Goal: Task Accomplishment & Management: Use online tool/utility

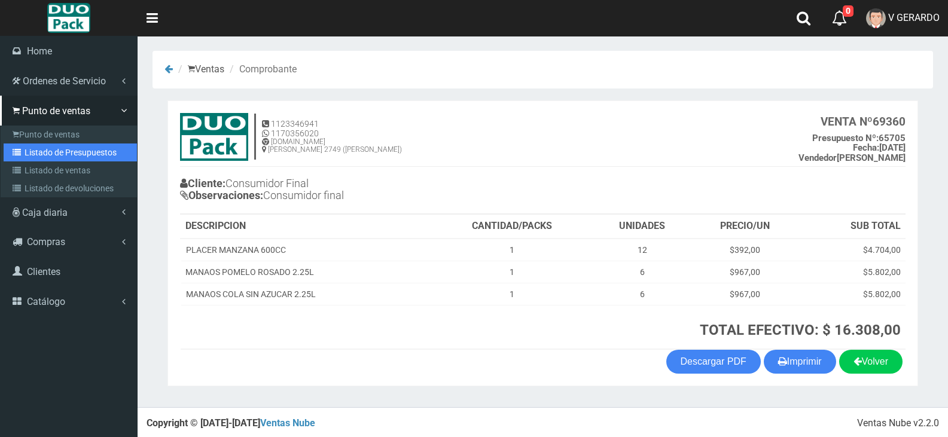
click at [61, 160] on link "Listado de Presupuestos" at bounding box center [70, 152] width 133 height 18
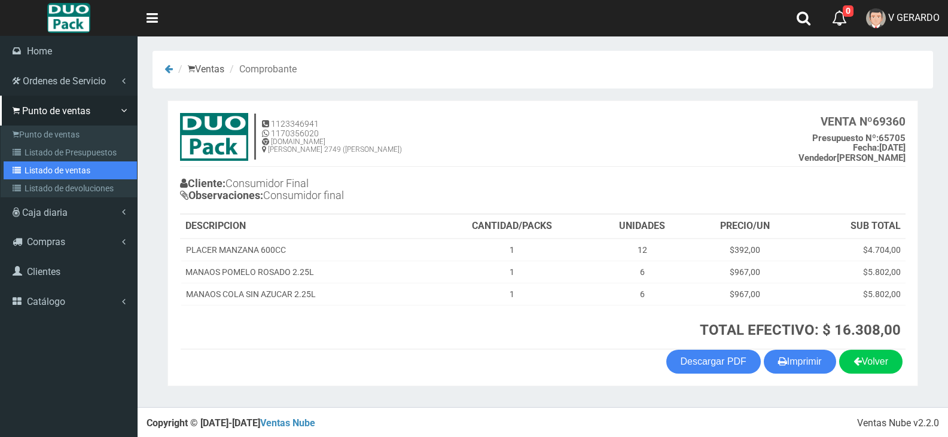
click at [65, 173] on link "Listado de ventas" at bounding box center [70, 170] width 133 height 18
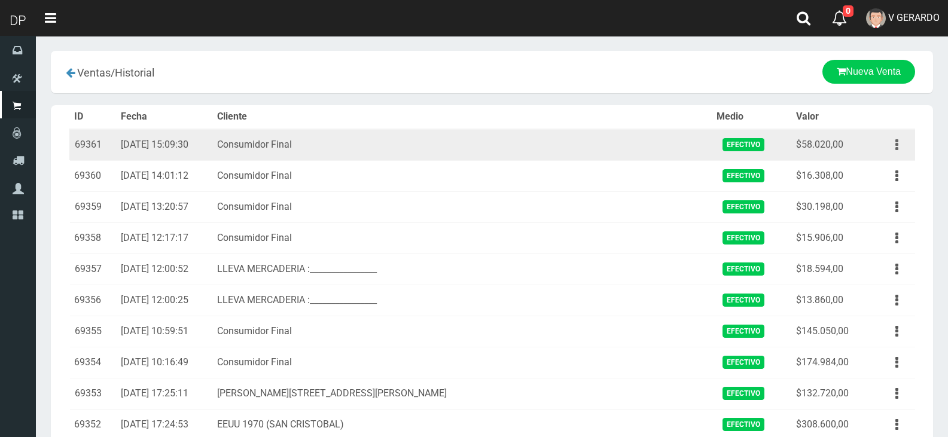
click at [899, 145] on button "button" at bounding box center [896, 145] width 27 height 21
click at [367, 148] on td "Consumidor Final" at bounding box center [461, 145] width 499 height 32
click at [367, 147] on td "Consumidor Final" at bounding box center [461, 145] width 499 height 32
click at [817, 143] on td "$58.020,00" at bounding box center [830, 145] width 78 height 32
click at [900, 138] on button "button" at bounding box center [896, 145] width 27 height 21
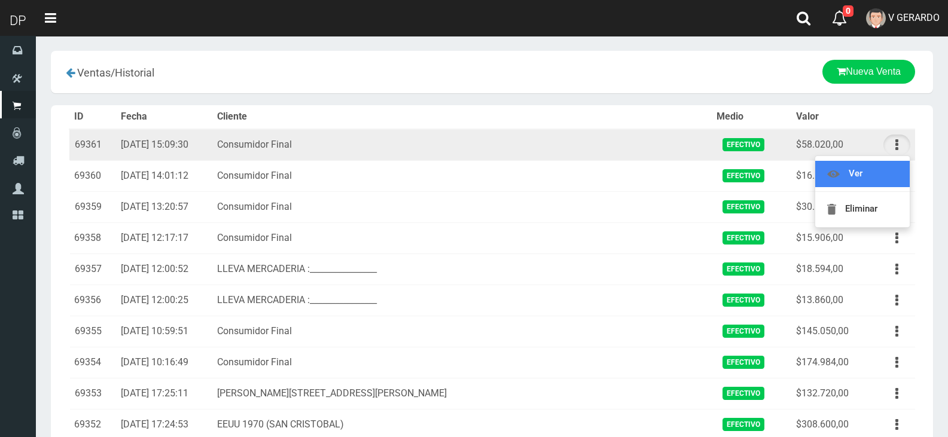
click at [866, 181] on link "Ver" at bounding box center [862, 174] width 94 height 26
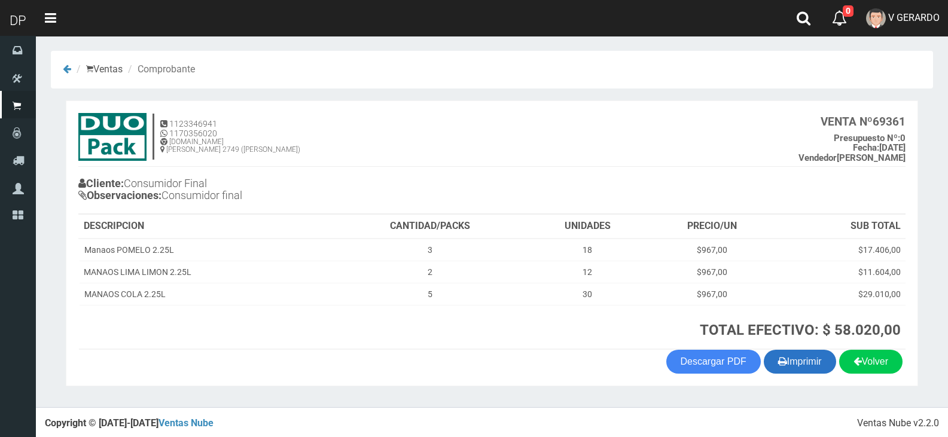
click at [811, 364] on button "Imprimir" at bounding box center [799, 362] width 72 height 24
